Goal: Information Seeking & Learning: Learn about a topic

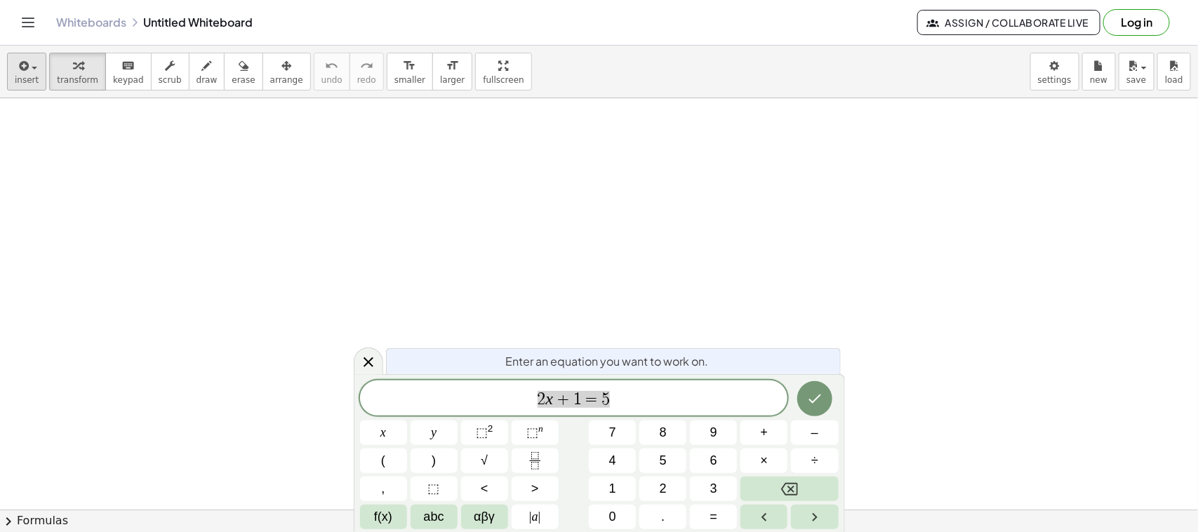
click at [25, 86] on button "insert" at bounding box center [26, 72] width 39 height 38
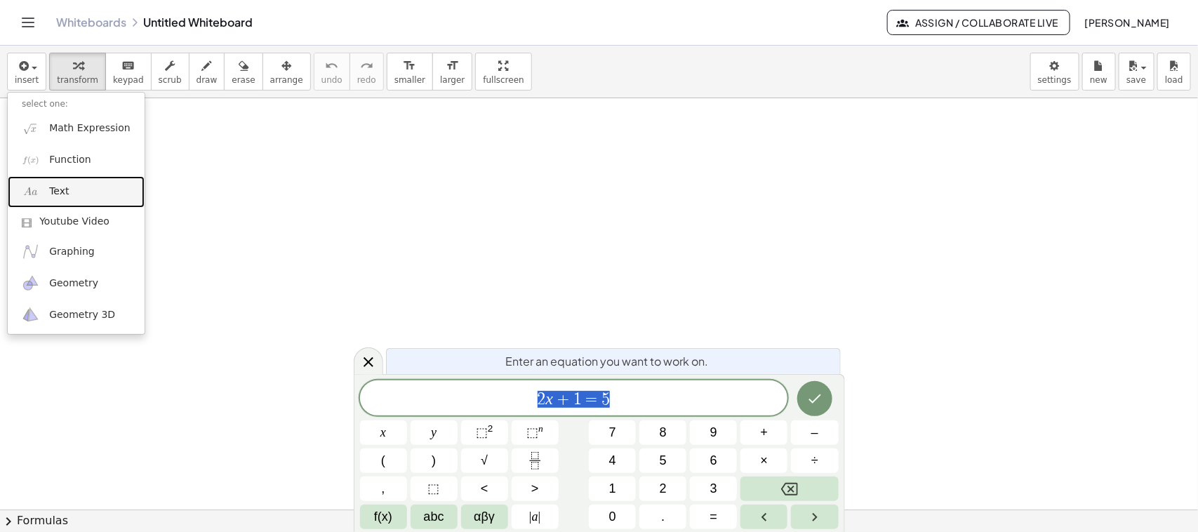
click at [81, 187] on link "Text" at bounding box center [76, 192] width 137 height 32
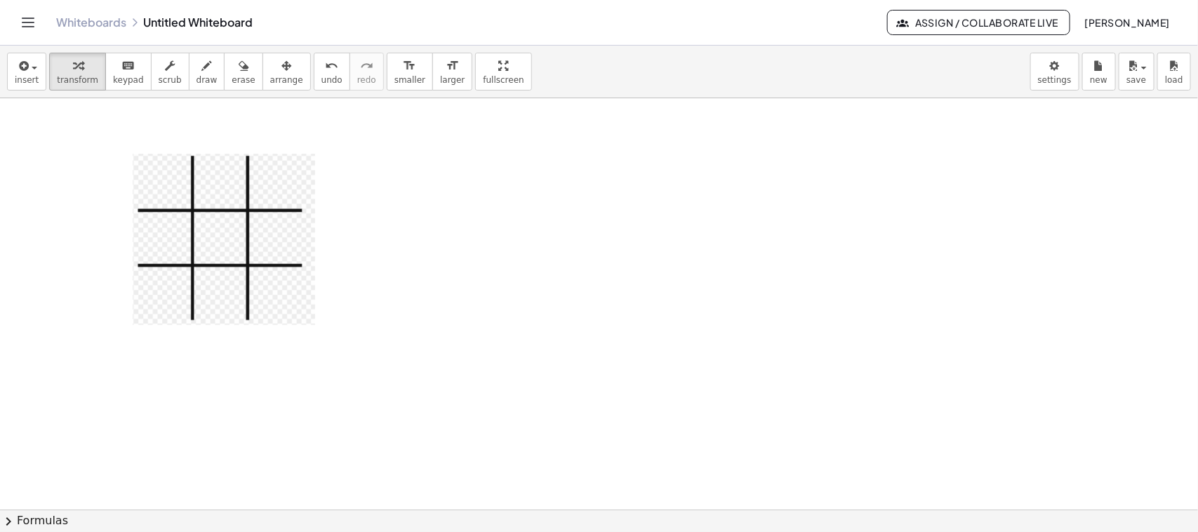
click at [276, 253] on img at bounding box center [224, 239] width 182 height 171
click at [318, 142] on button "+" at bounding box center [312, 138] width 27 height 24
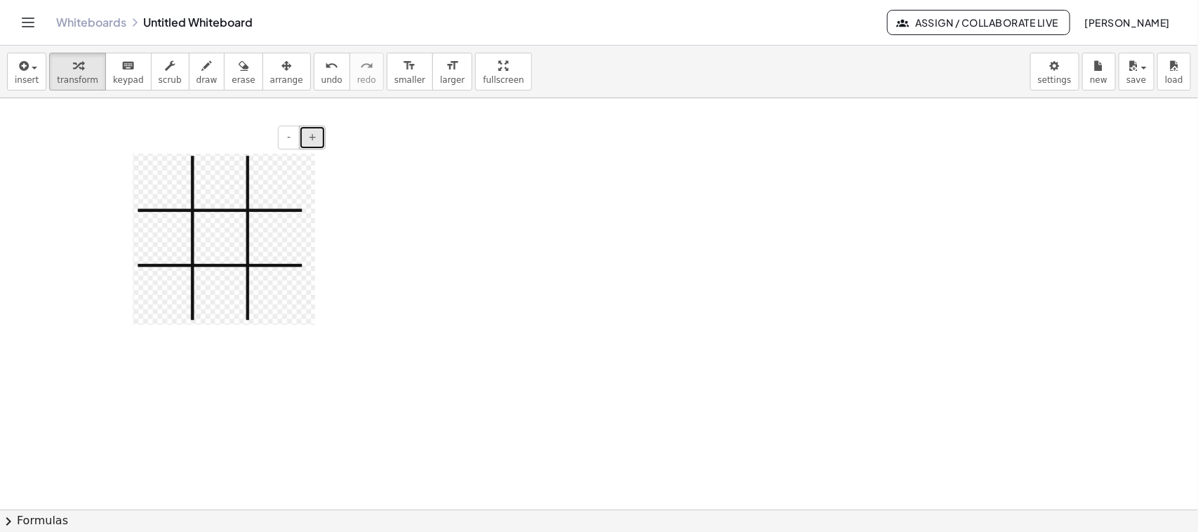
click at [318, 142] on button "+" at bounding box center [312, 138] width 27 height 24
click at [260, 265] on img at bounding box center [224, 239] width 182 height 171
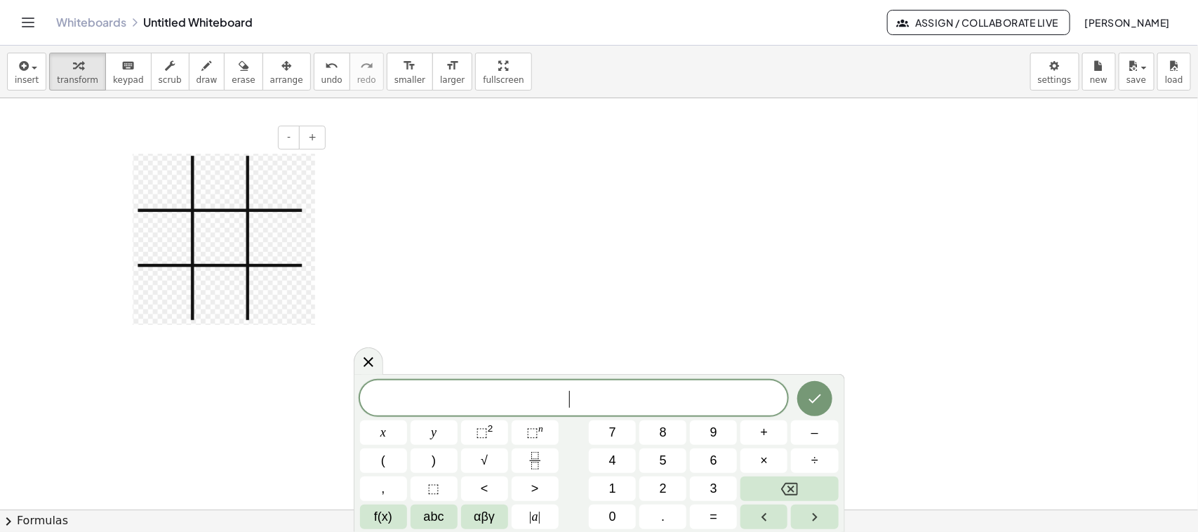
click at [293, 317] on img at bounding box center [224, 239] width 182 height 171
click at [365, 358] on icon at bounding box center [368, 361] width 17 height 17
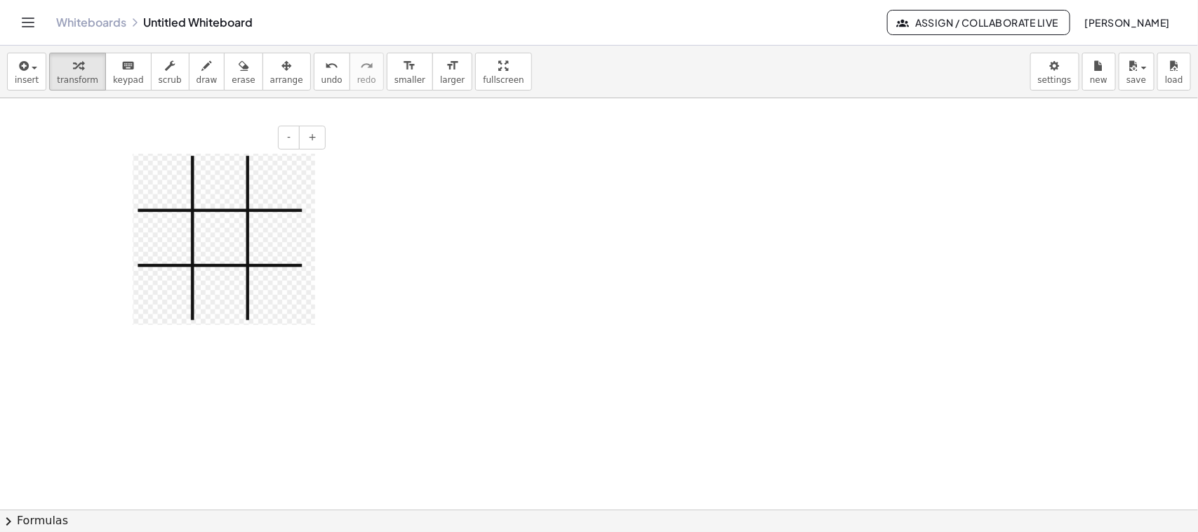
click at [310, 325] on img at bounding box center [224, 239] width 182 height 171
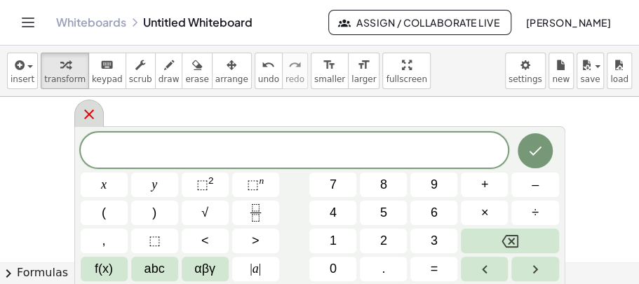
click at [93, 115] on icon at bounding box center [89, 114] width 17 height 17
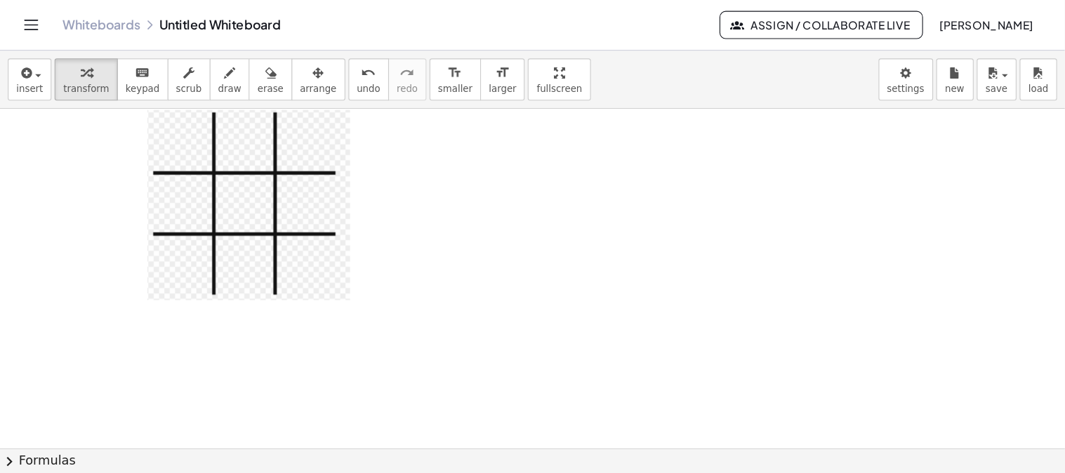
scroll to position [54, 0]
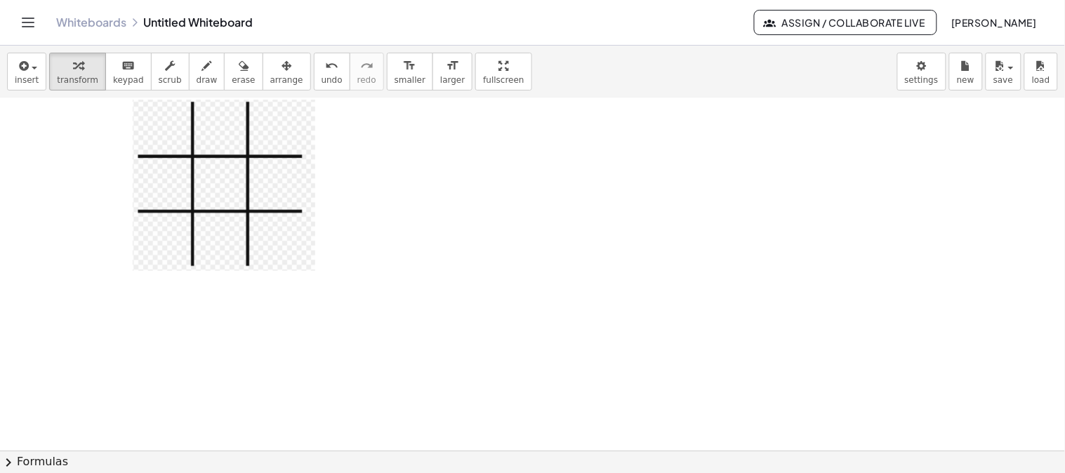
click at [546, 230] on div at bounding box center [532, 396] width 1065 height 705
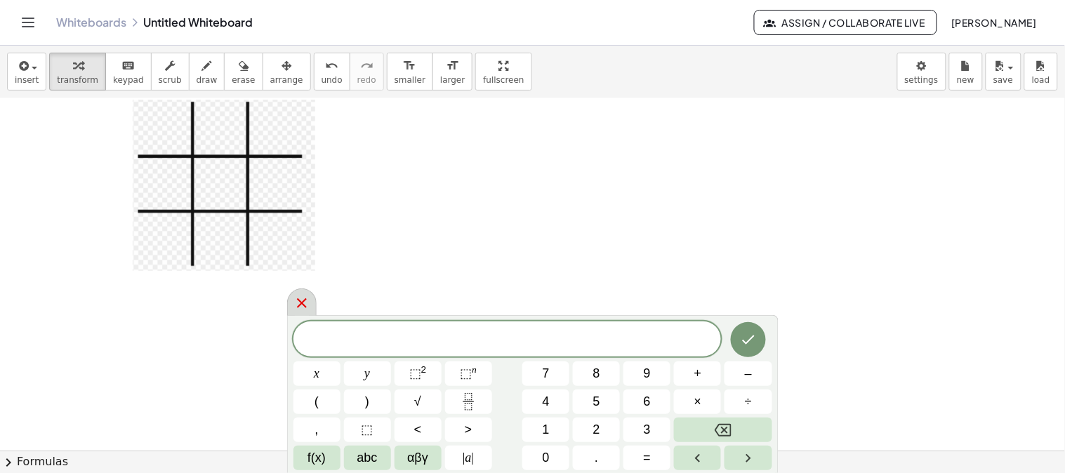
click at [304, 304] on icon at bounding box center [301, 303] width 17 height 17
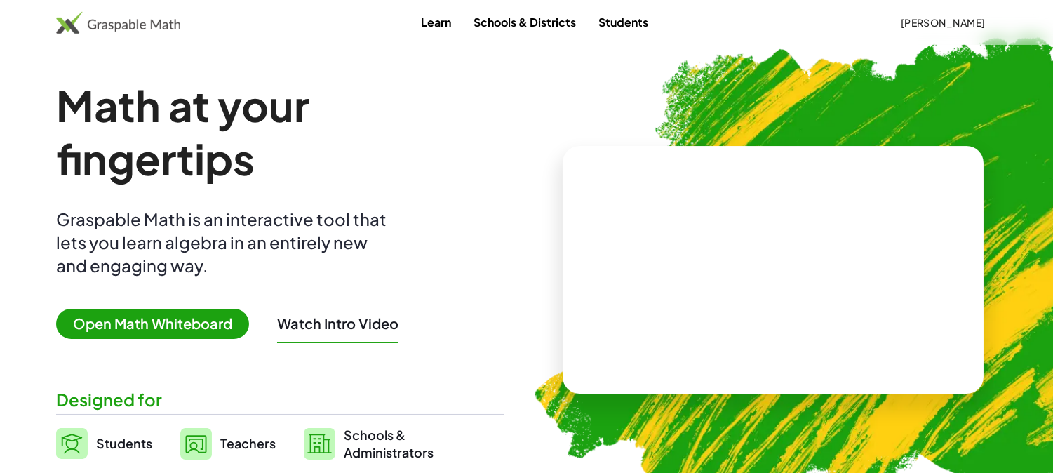
click at [501, 114] on h1 "Math at your fingertips" at bounding box center [279, 132] width 446 height 107
click at [166, 25] on img at bounding box center [118, 22] width 124 height 22
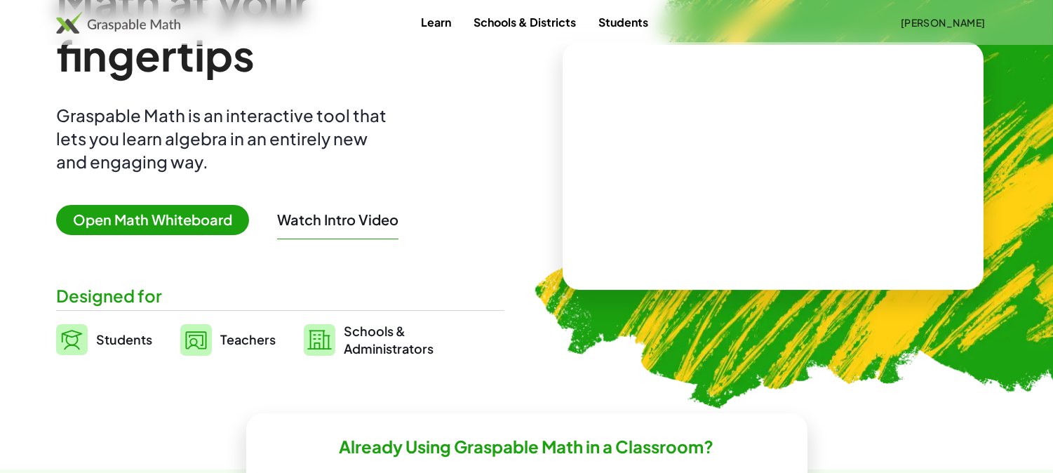
scroll to position [103, 0]
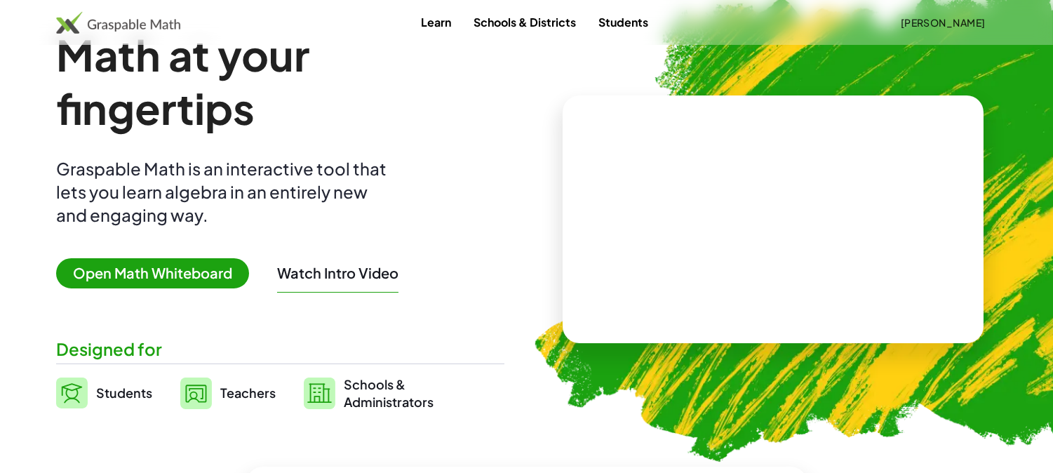
scroll to position [52, 0]
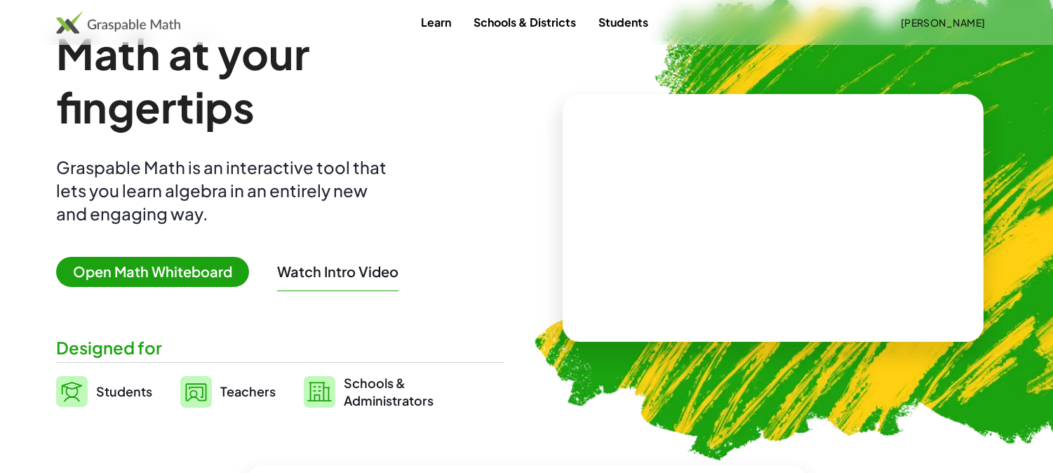
click at [253, 384] on span "Teachers" at bounding box center [247, 391] width 55 height 16
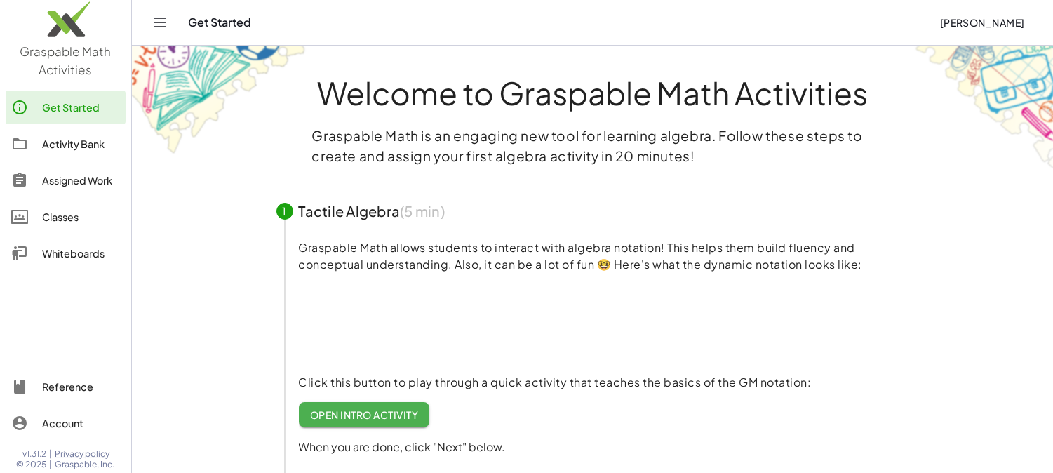
click at [82, 150] on div "Activity Bank" at bounding box center [81, 143] width 78 height 17
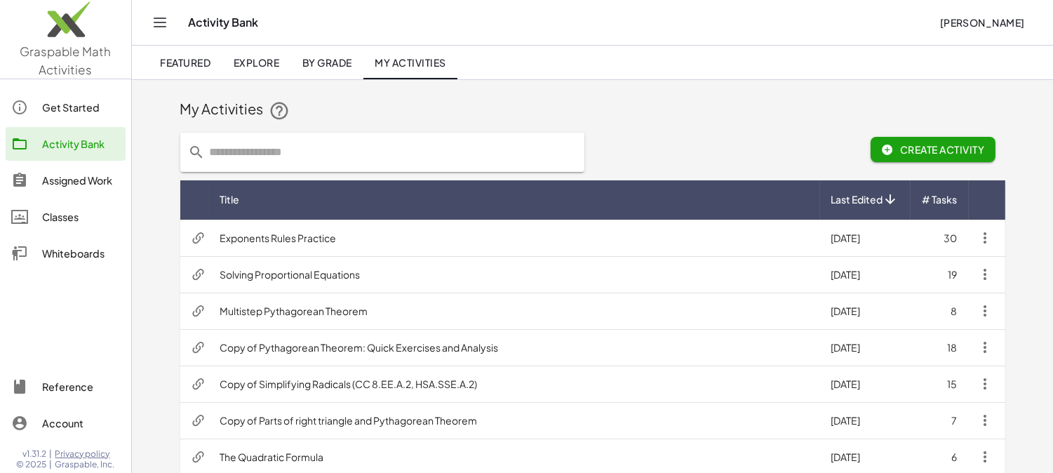
click at [328, 154] on input "text" at bounding box center [391, 152] width 371 height 39
type input "**********"
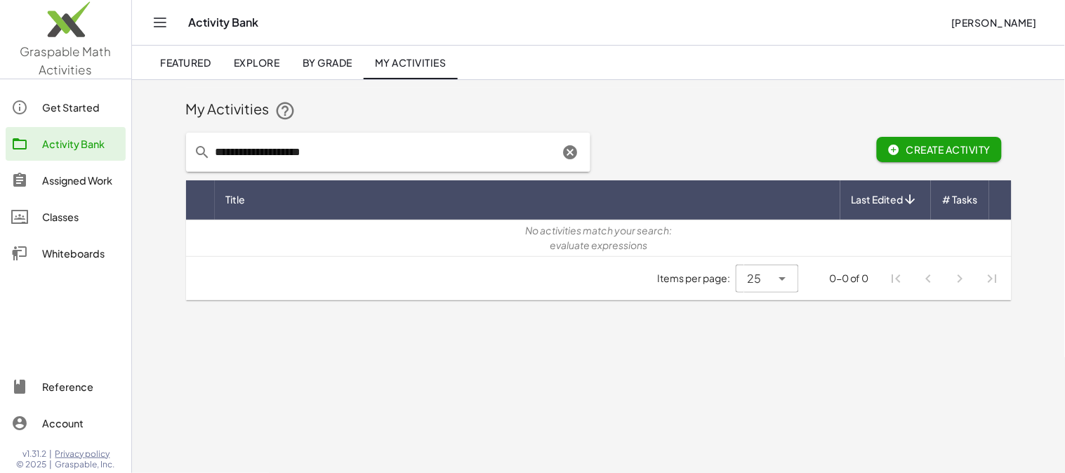
click at [258, 60] on span "Explore" at bounding box center [256, 62] width 46 height 13
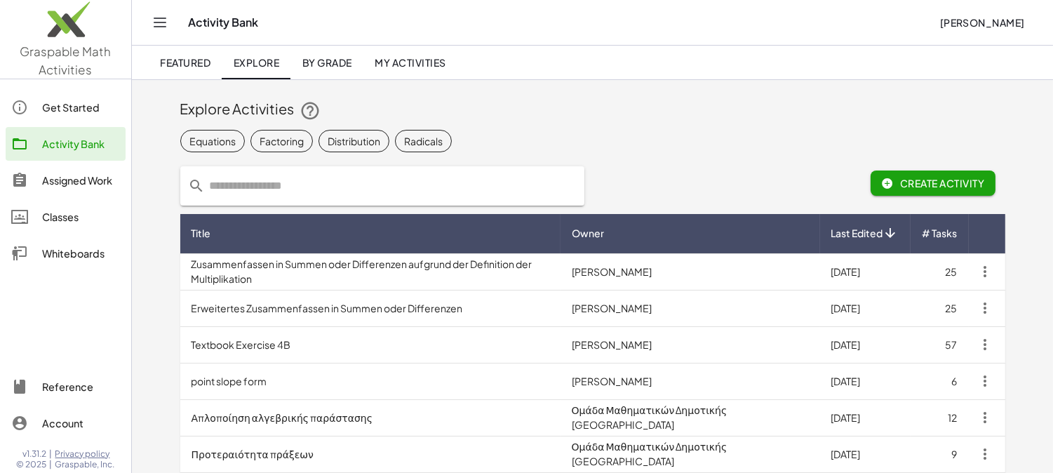
click at [317, 183] on input "text" at bounding box center [391, 185] width 371 height 39
type input "**********"
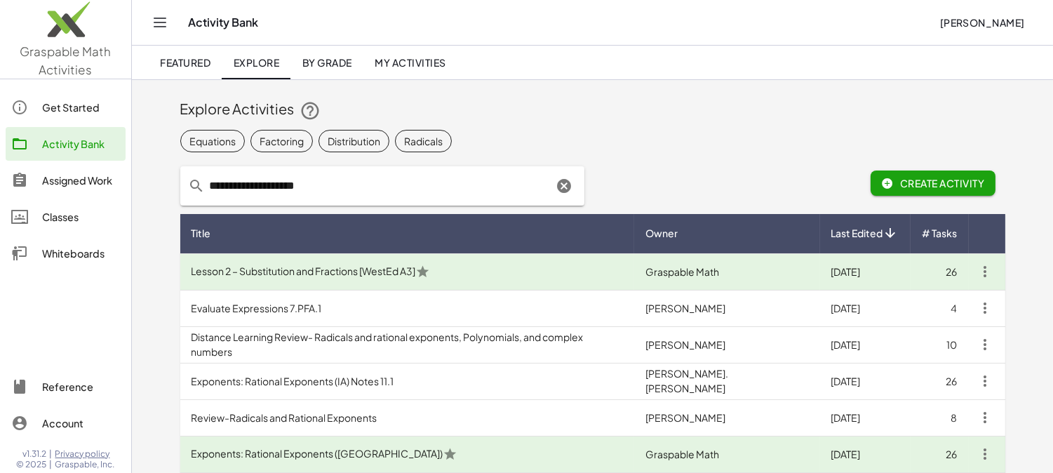
click at [499, 184] on input "**********" at bounding box center [380, 185] width 348 height 39
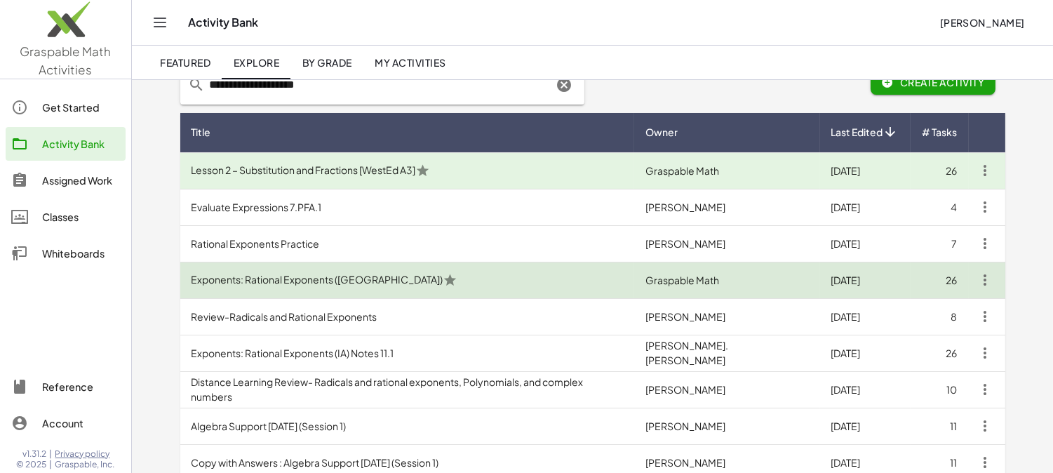
scroll to position [103, 0]
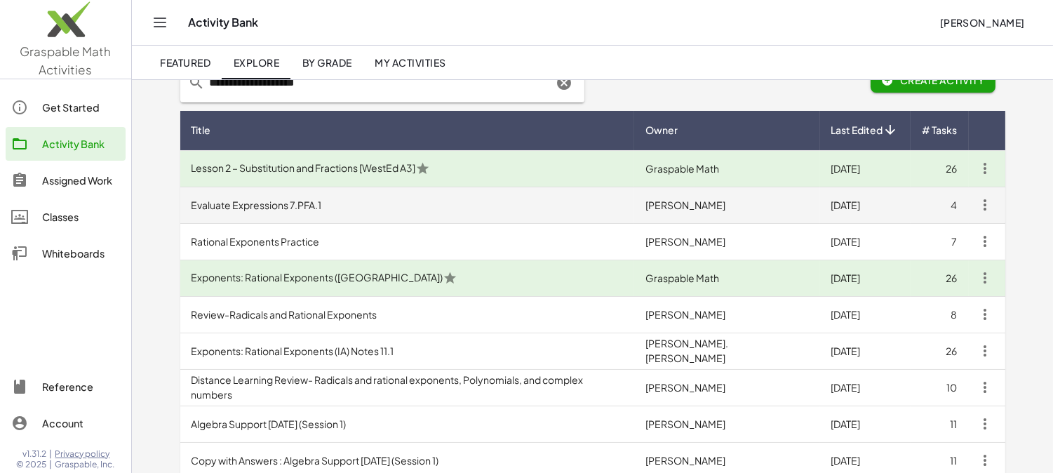
click at [493, 211] on td "Evaluate Expressions 7.PFA.1" at bounding box center [407, 205] width 454 height 36
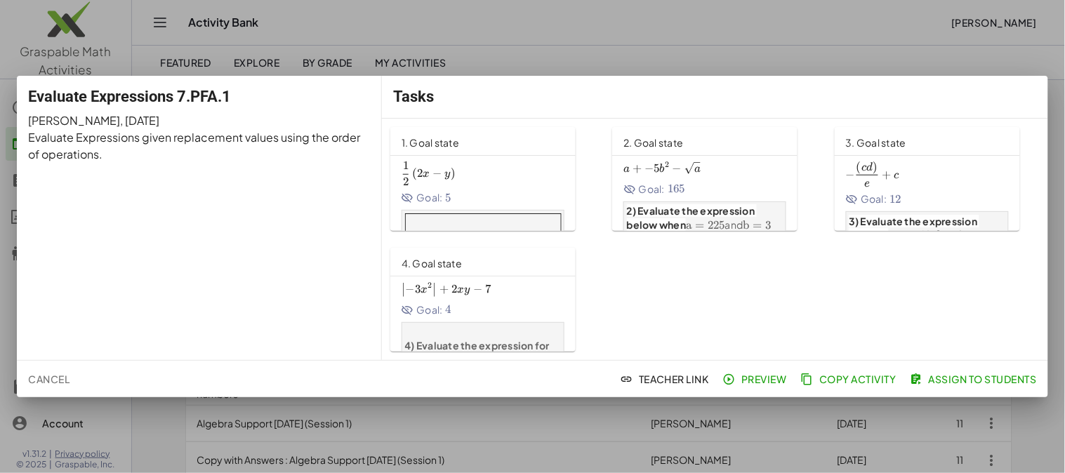
click at [755, 380] on span "Preview" at bounding box center [756, 379] width 61 height 13
click at [648, 9] on div at bounding box center [532, 236] width 1065 height 473
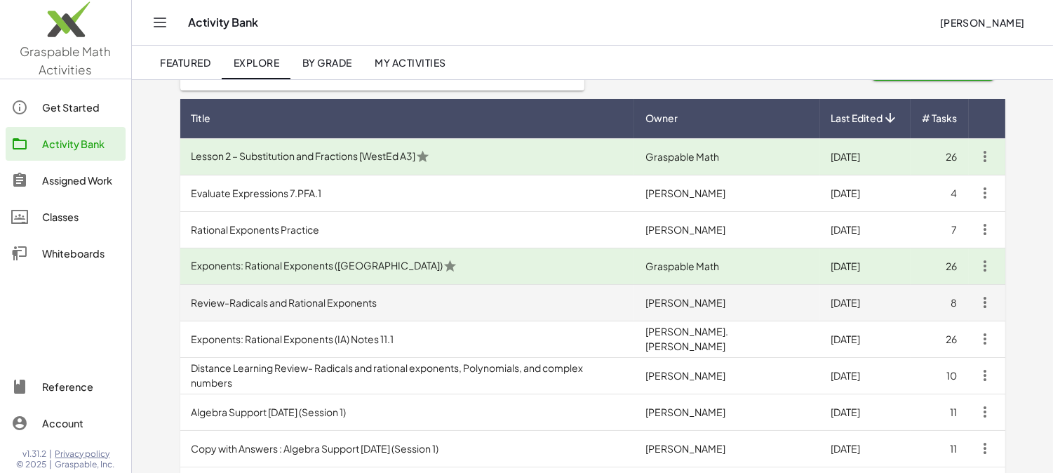
scroll to position [108, 0]
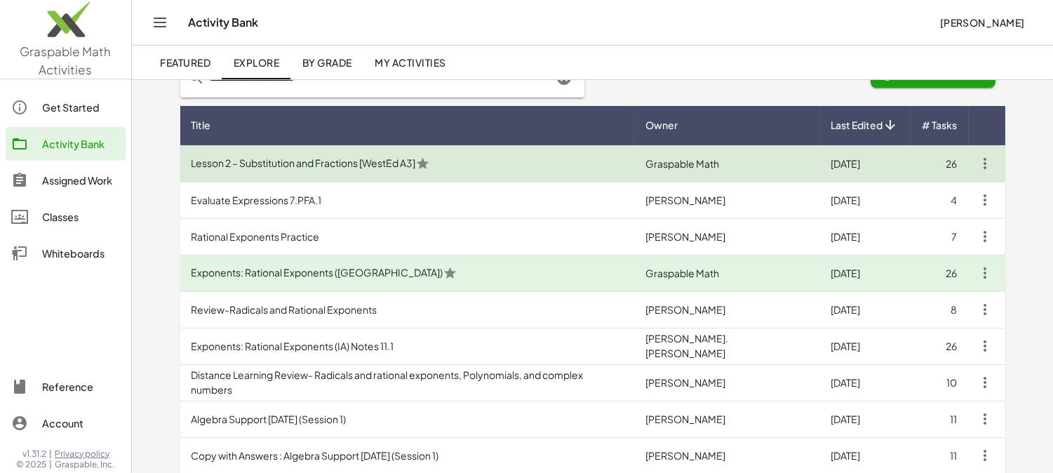
click at [521, 165] on td "Lesson 2 – Substitution and Fractions [WestEd A3]" at bounding box center [407, 163] width 454 height 36
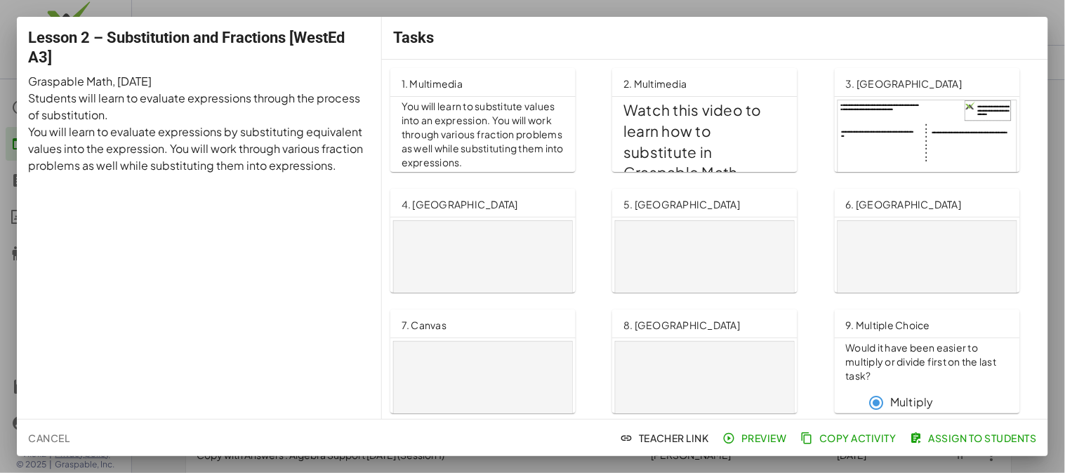
click at [1053, 107] on div at bounding box center [532, 236] width 1065 height 473
click at [1053, 158] on div at bounding box center [532, 236] width 1065 height 473
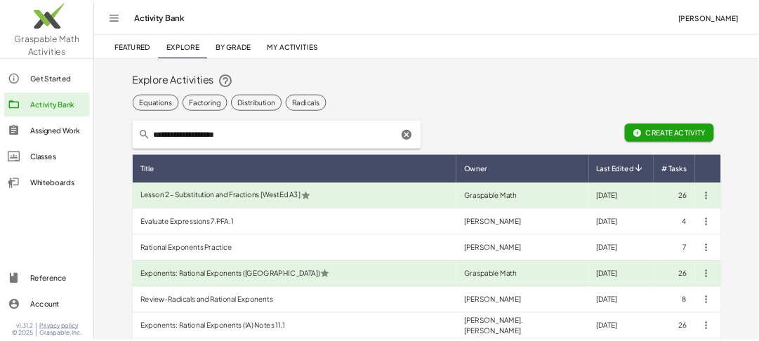
scroll to position [108, 0]
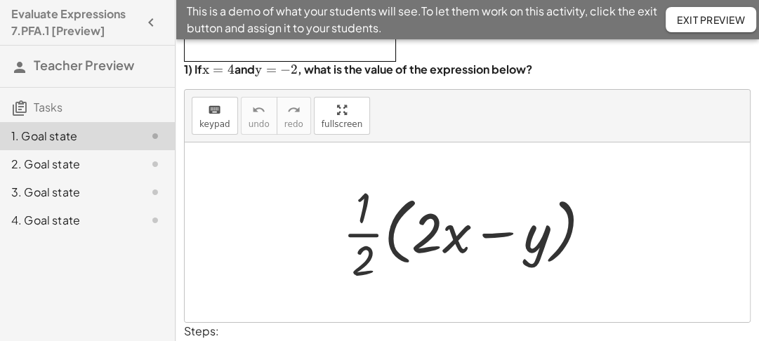
scroll to position [93, 0]
click at [366, 232] on div at bounding box center [472, 232] width 274 height 108
click at [366, 232] on div at bounding box center [472, 232] width 304 height 81
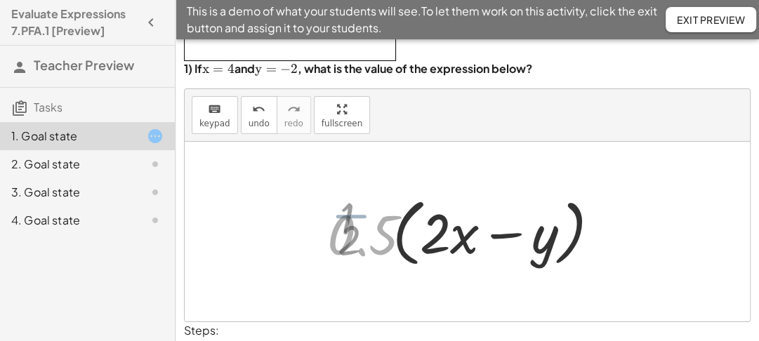
click at [366, 232] on div at bounding box center [472, 232] width 304 height 81
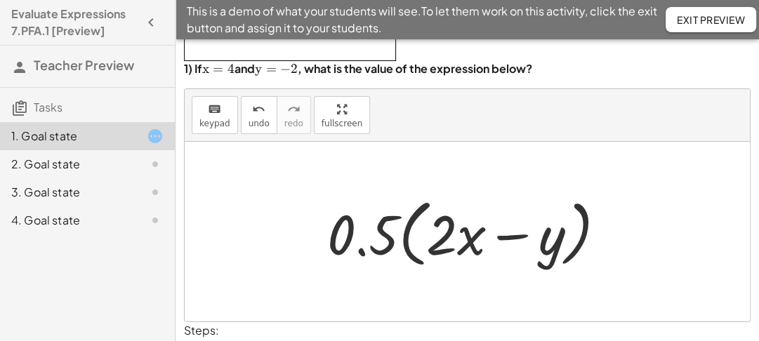
drag, startPoint x: 384, startPoint y: 228, endPoint x: 407, endPoint y: 225, distance: 23.4
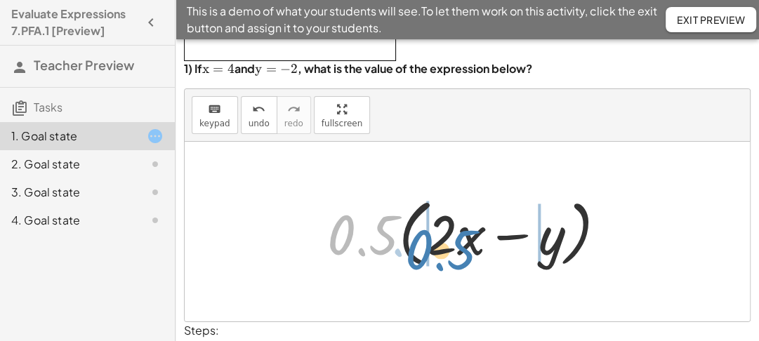
drag, startPoint x: 382, startPoint y: 233, endPoint x: 460, endPoint y: 248, distance: 79.4
click at [460, 248] on div at bounding box center [472, 232] width 304 height 81
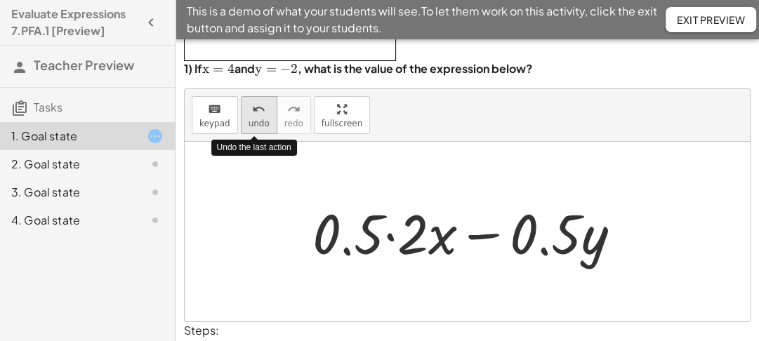
click at [261, 116] on button "undo undo" at bounding box center [259, 115] width 36 height 38
click at [388, 237] on div at bounding box center [471, 232] width 333 height 72
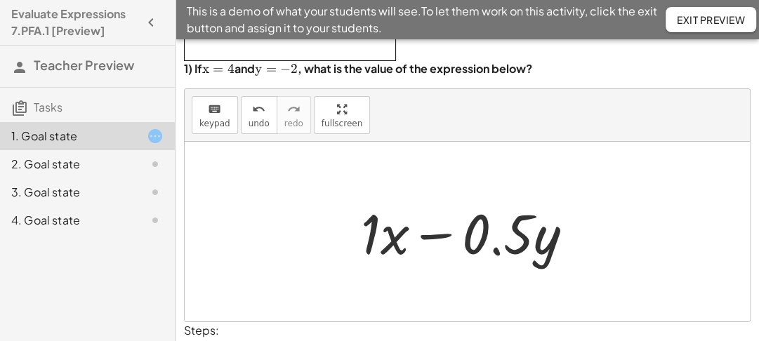
click at [373, 234] on div at bounding box center [472, 232] width 237 height 72
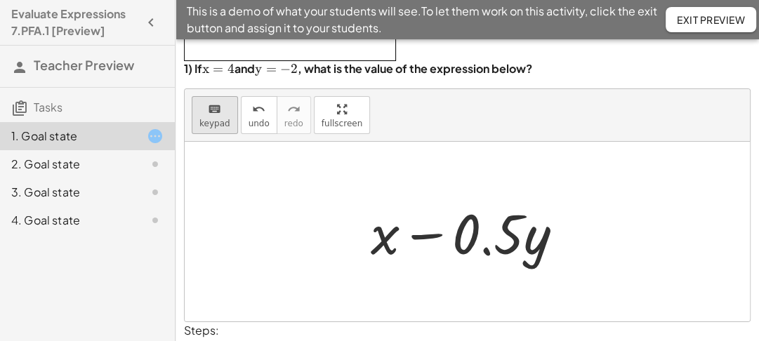
click at [213, 114] on icon "keyboard" at bounding box center [214, 109] width 13 height 17
click at [385, 241] on div at bounding box center [385, 233] width 29 height 65
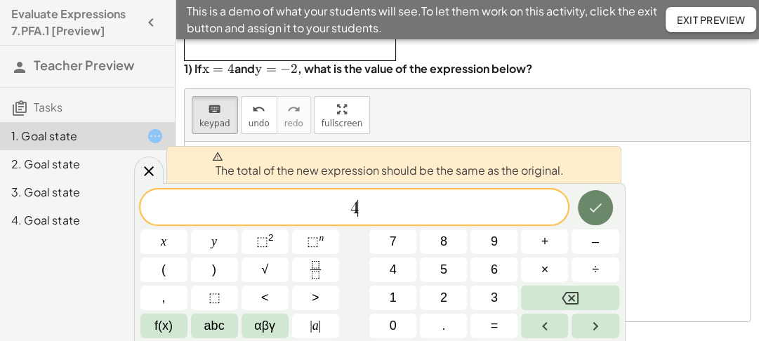
click at [598, 218] on button "Done" at bounding box center [595, 207] width 35 height 35
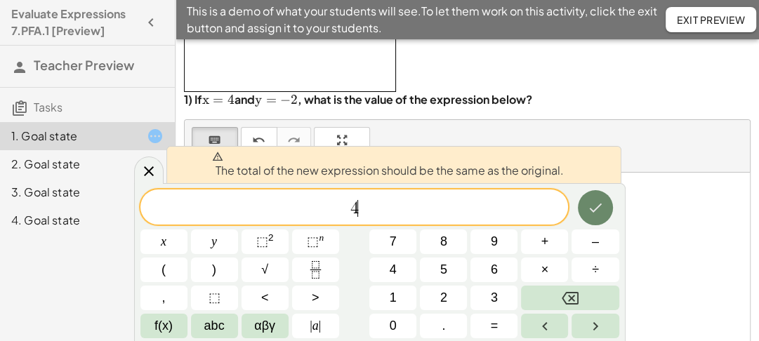
scroll to position [41, 0]
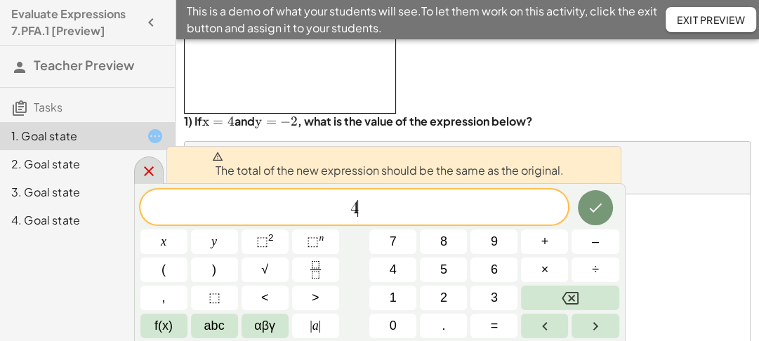
click at [138, 169] on div at bounding box center [148, 170] width 29 height 27
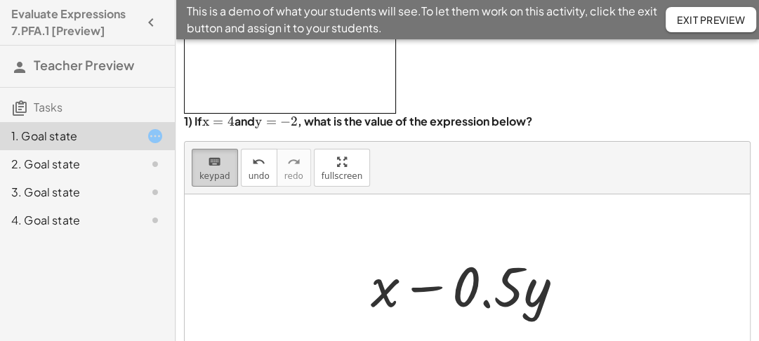
click at [213, 174] on span "keypad" at bounding box center [214, 176] width 31 height 10
click at [381, 292] on div at bounding box center [473, 284] width 218 height 72
click at [216, 171] on span "keypad" at bounding box center [214, 176] width 31 height 10
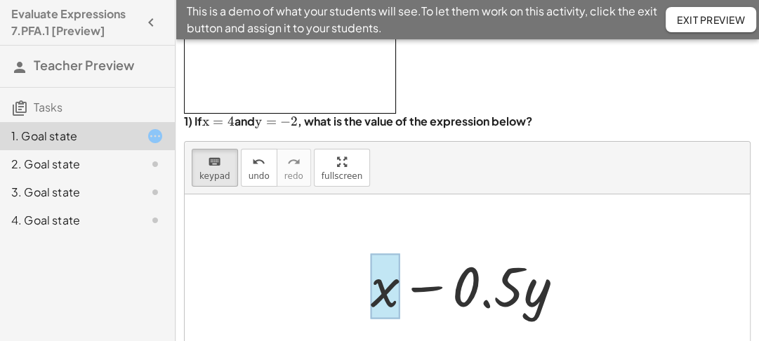
click at [385, 295] on div at bounding box center [385, 285] width 29 height 65
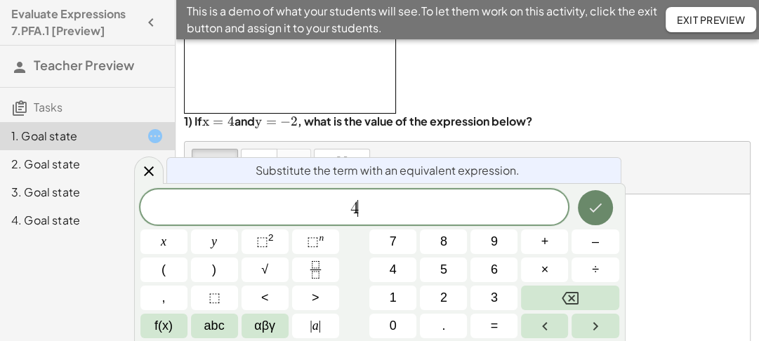
click at [595, 209] on icon "Done" at bounding box center [595, 208] width 13 height 9
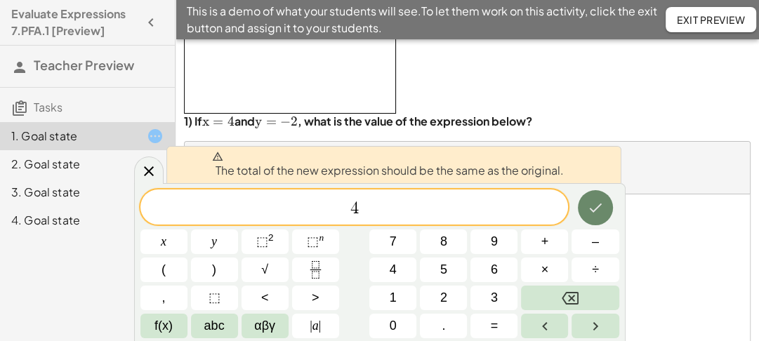
click at [595, 209] on icon "Done" at bounding box center [595, 208] width 13 height 9
click at [146, 172] on icon at bounding box center [149, 171] width 10 height 10
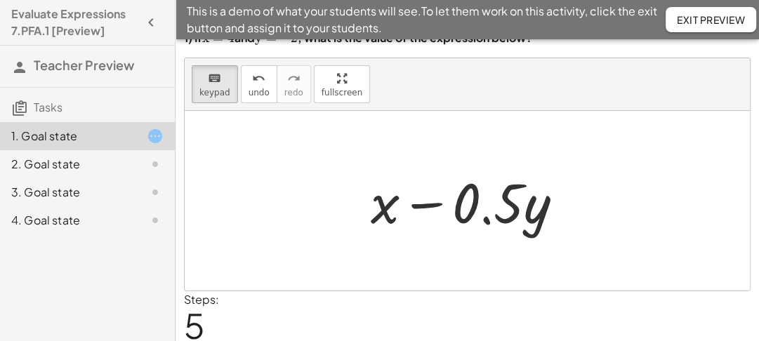
scroll to position [106, 0]
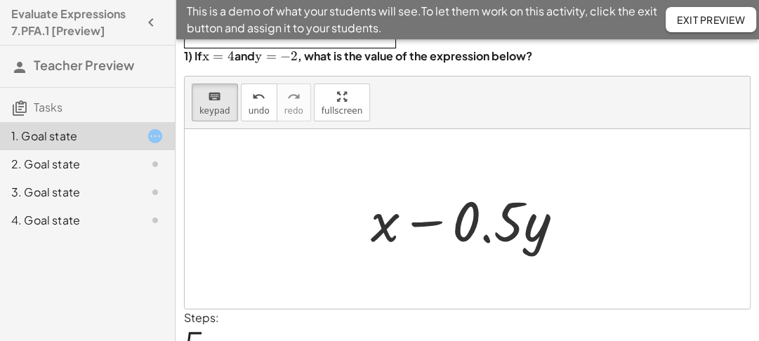
click at [68, 163] on div "2. Goal state" at bounding box center [67, 164] width 113 height 17
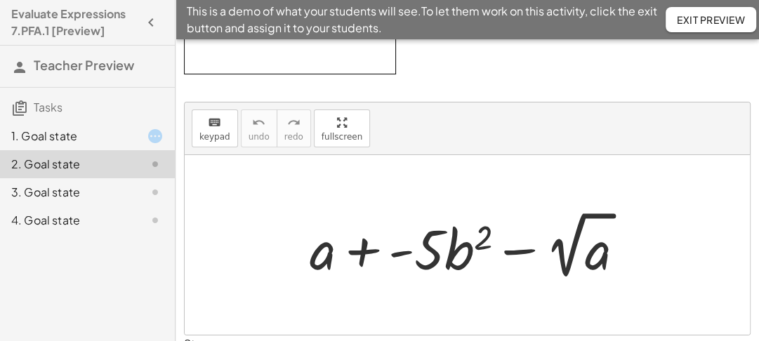
scroll to position [112, 0]
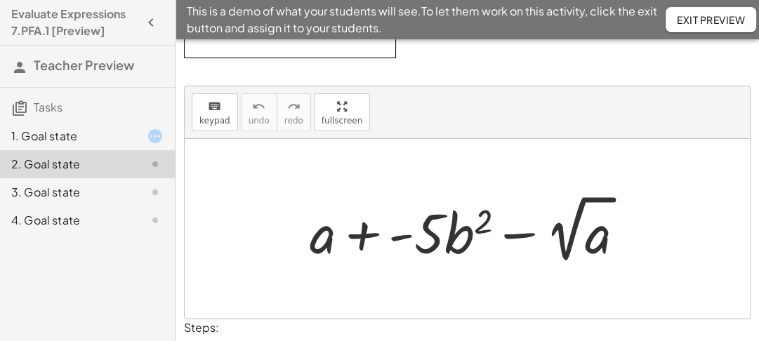
click at [317, 236] on div at bounding box center [472, 228] width 340 height 77
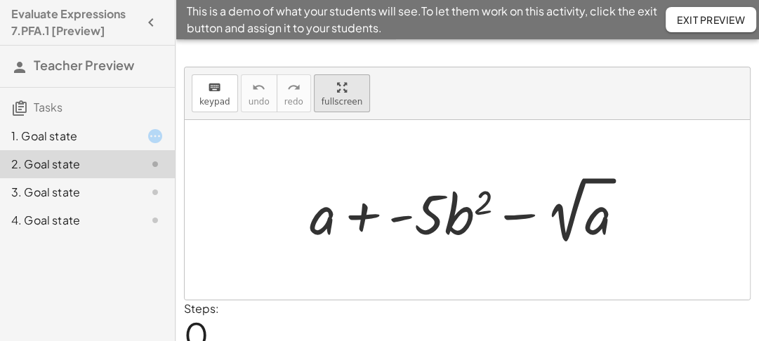
scroll to position [0, 0]
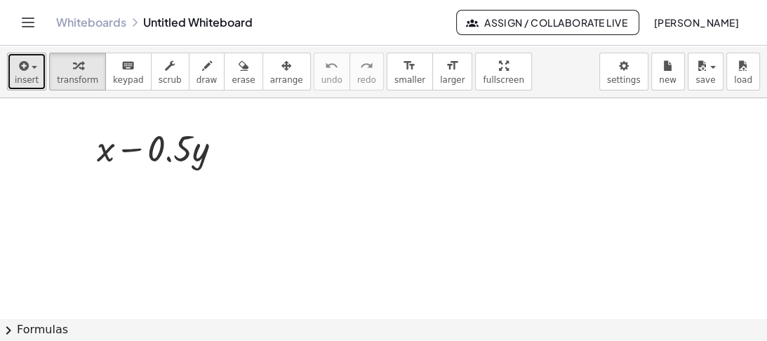
click at [26, 75] on span "insert" at bounding box center [27, 80] width 24 height 10
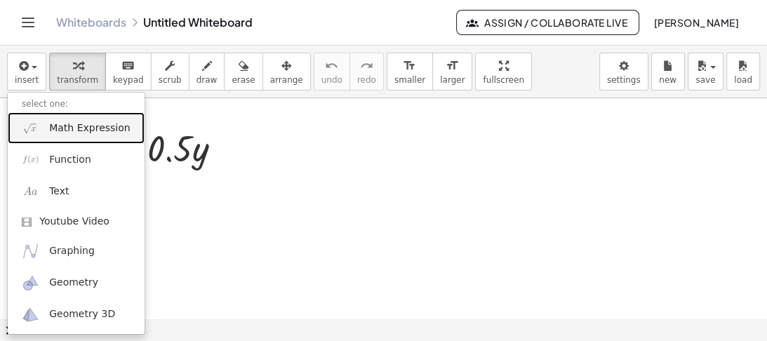
click at [70, 121] on span "Math Expression" at bounding box center [89, 128] width 81 height 14
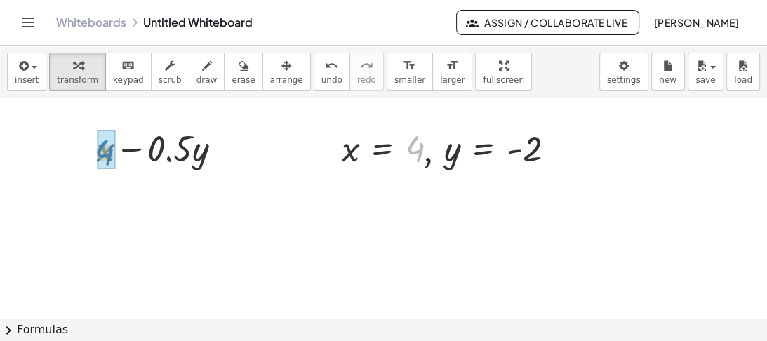
drag, startPoint x: 416, startPoint y: 149, endPoint x: 106, endPoint y: 152, distance: 310.2
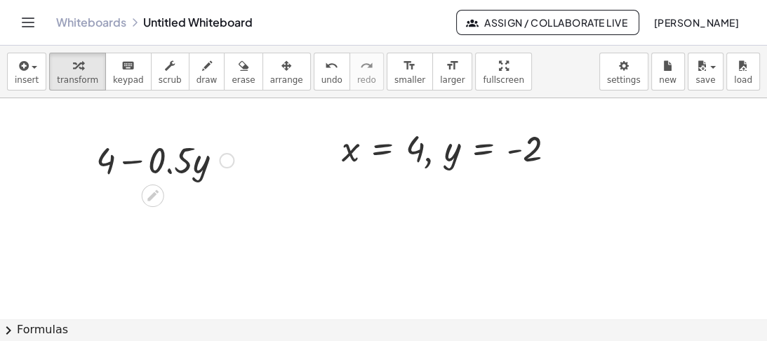
drag, startPoint x: 230, startPoint y: 185, endPoint x: 234, endPoint y: 152, distance: 33.2
click at [153, 161] on div "+ − · 0.5 · y 4" at bounding box center [153, 161] width 0 height 0
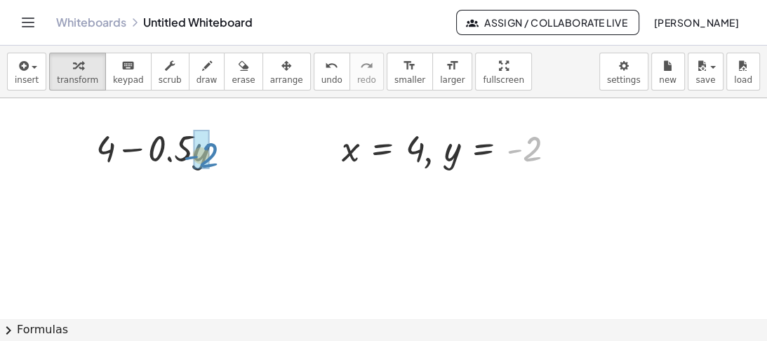
drag, startPoint x: 531, startPoint y: 154, endPoint x: 208, endPoint y: 161, distance: 323.6
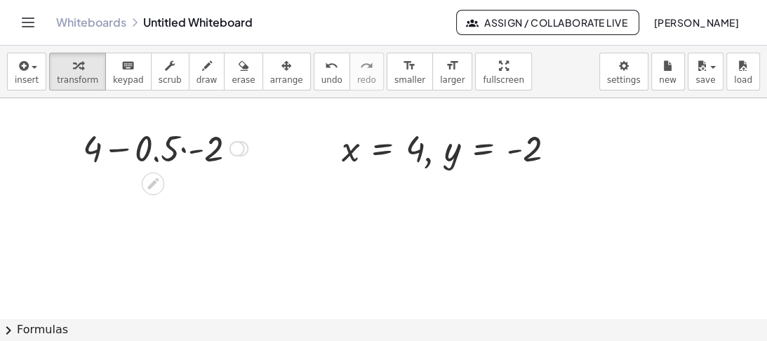
click at [122, 152] on div at bounding box center [165, 148] width 179 height 48
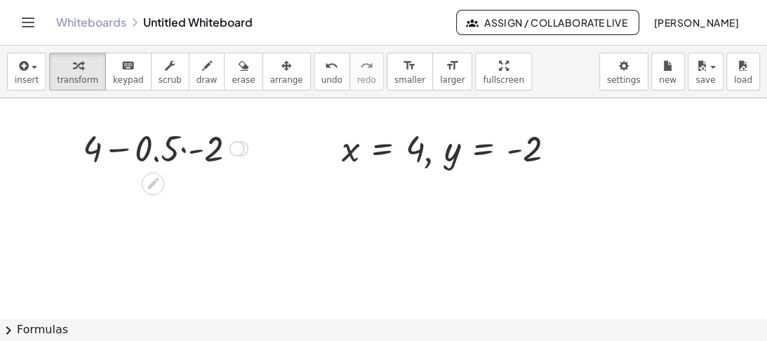
click at [122, 152] on div at bounding box center [165, 148] width 179 height 48
click at [185, 149] on div at bounding box center [165, 148] width 179 height 48
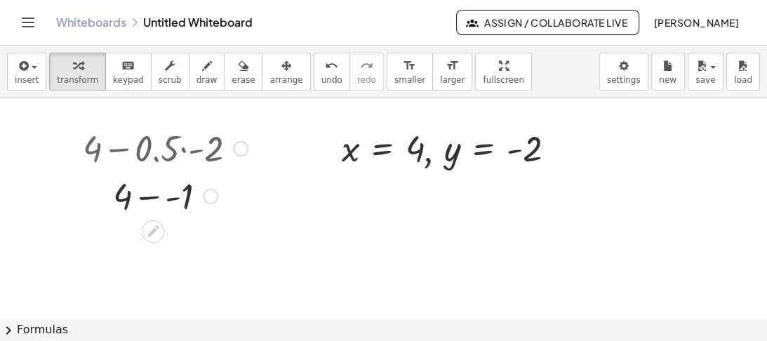
click at [171, 201] on div at bounding box center [165, 195] width 179 height 48
click at [161, 244] on div at bounding box center [165, 243] width 179 height 48
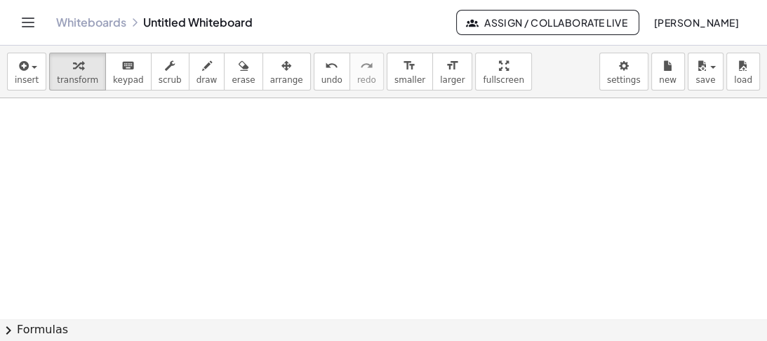
scroll to position [340, 0]
click at [39, 70] on button "insert" at bounding box center [26, 72] width 39 height 38
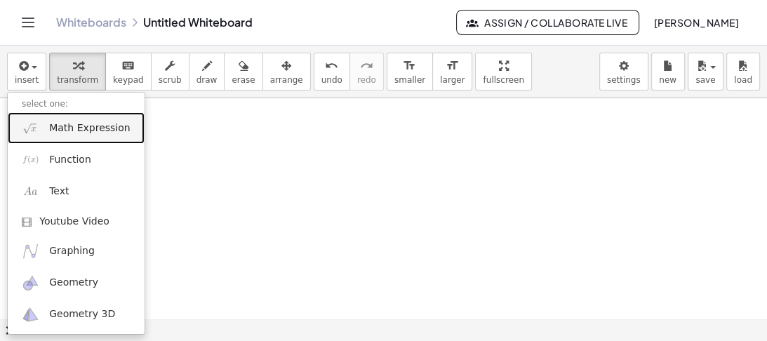
click at [84, 131] on span "Math Expression" at bounding box center [89, 128] width 81 height 14
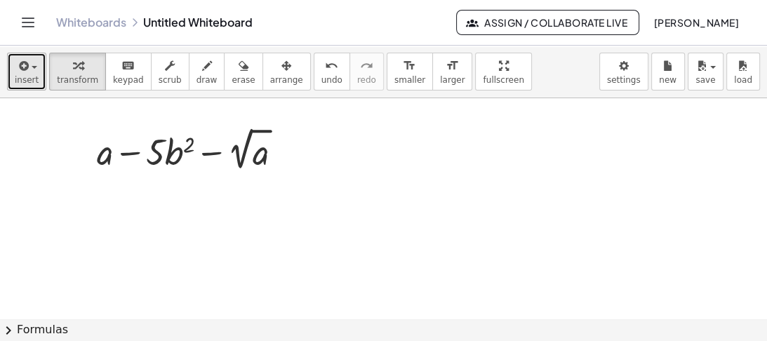
click at [24, 76] on span "insert" at bounding box center [27, 80] width 24 height 10
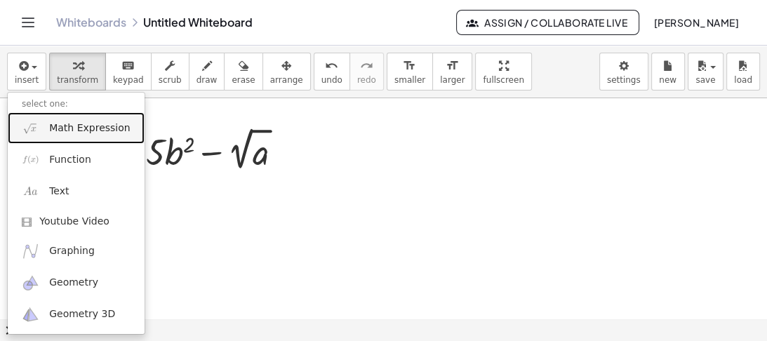
click at [72, 133] on span "Math Expression" at bounding box center [89, 128] width 81 height 14
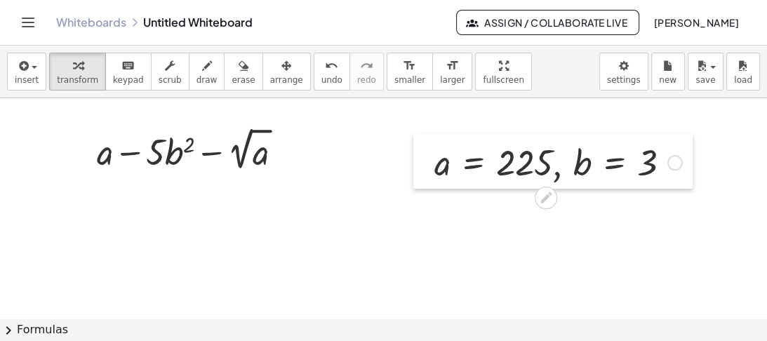
drag, startPoint x: 399, startPoint y: 154, endPoint x: 432, endPoint y: 166, distance: 35.1
click at [432, 166] on div at bounding box center [423, 161] width 21 height 55
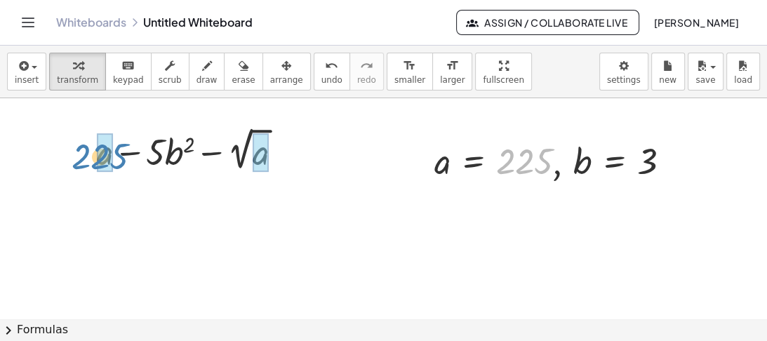
drag, startPoint x: 115, startPoint y: 157, endPoint x: 95, endPoint y: 164, distance: 20.9
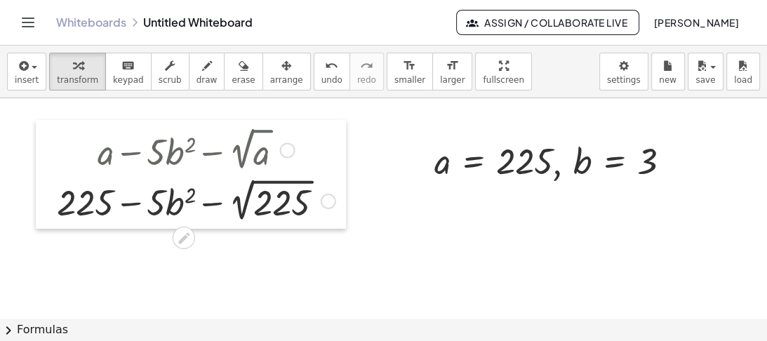
drag, startPoint x: 95, startPoint y: 164, endPoint x: 55, endPoint y: 177, distance: 42.2
click at [55, 177] on div at bounding box center [46, 174] width 21 height 109
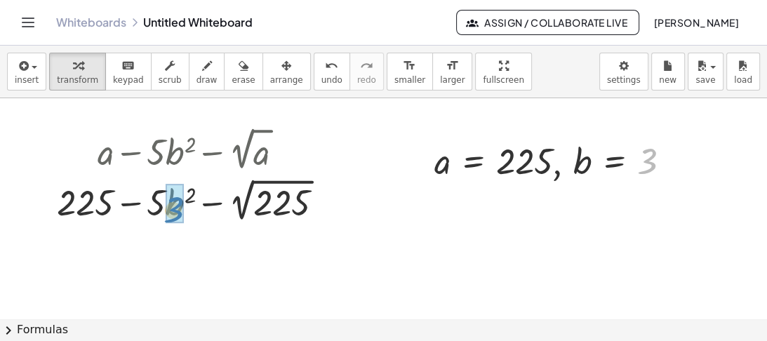
drag, startPoint x: 648, startPoint y: 163, endPoint x: 175, endPoint y: 211, distance: 476.1
